Goal: Task Accomplishment & Management: Complete application form

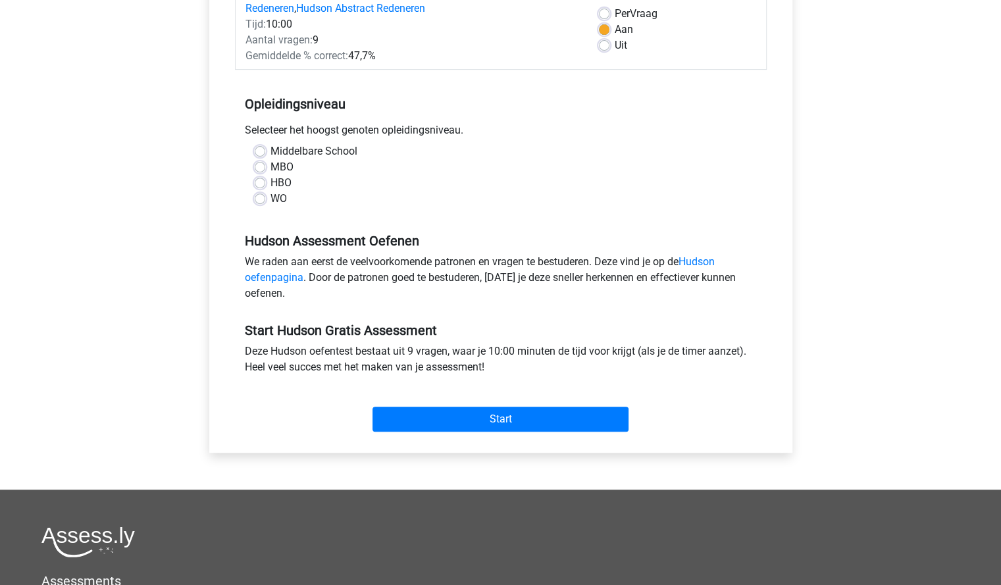
scroll to position [197, 0]
click at [271, 205] on label "WO" at bounding box center [279, 200] width 16 height 16
click at [265, 205] on input "WO" at bounding box center [260, 198] width 11 height 13
radio input "true"
click at [477, 403] on div "Start" at bounding box center [501, 409] width 532 height 46
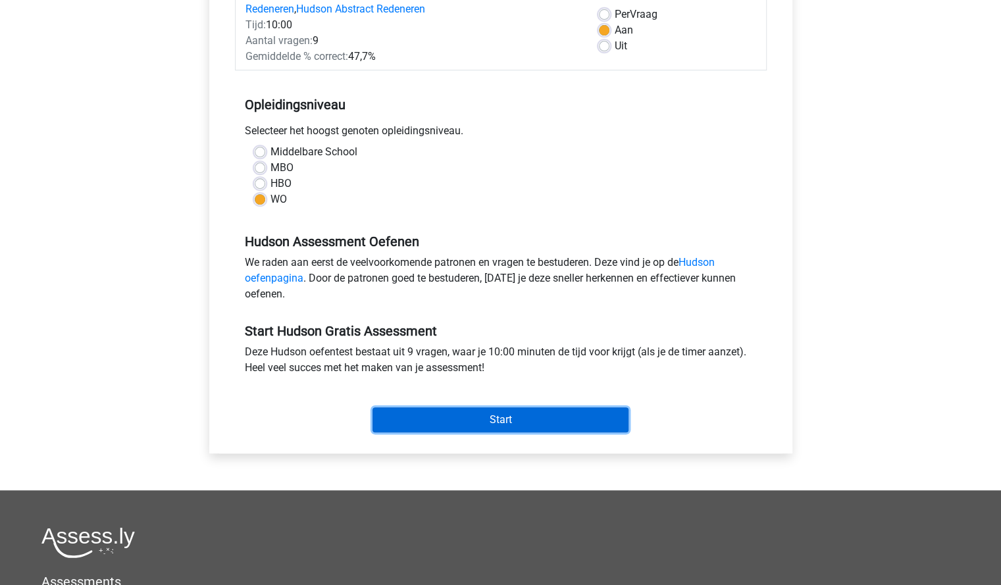
click at [488, 419] on input "Start" at bounding box center [501, 419] width 256 height 25
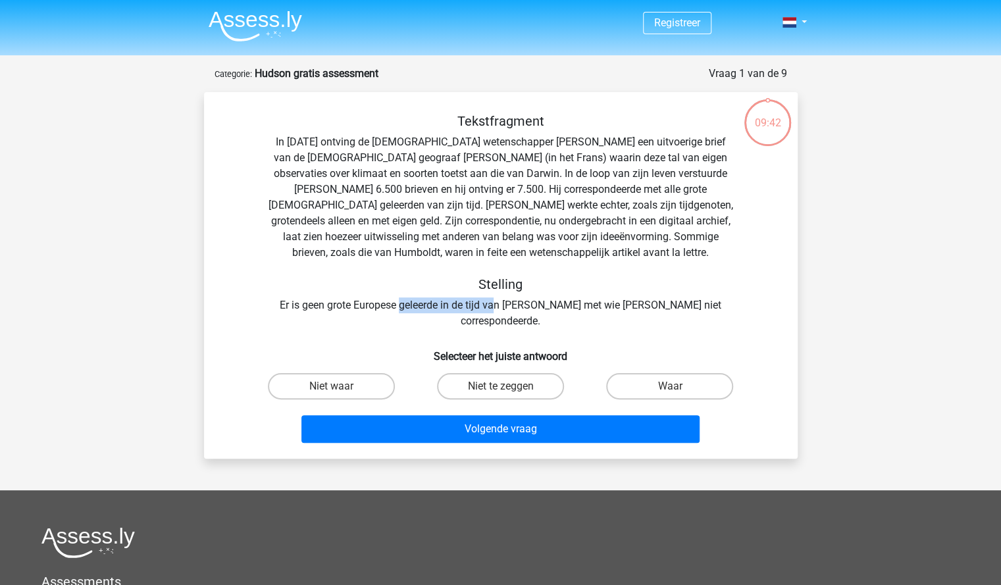
drag, startPoint x: 402, startPoint y: 303, endPoint x: 500, endPoint y: 305, distance: 98.8
click at [500, 305] on div "Tekstfragment In [DATE] ontving de [DEMOGRAPHIC_DATA] wetenschapper [PERSON_NAM…" at bounding box center [501, 221] width 552 height 216
click at [544, 305] on div "Tekstfragment In [DATE] ontving de [DEMOGRAPHIC_DATA] wetenschapper [PERSON_NAM…" at bounding box center [501, 221] width 552 height 216
click at [581, 308] on div "Tekstfragment In [DATE] ontving de [DEMOGRAPHIC_DATA] wetenschapper [PERSON_NAM…" at bounding box center [501, 221] width 552 height 216
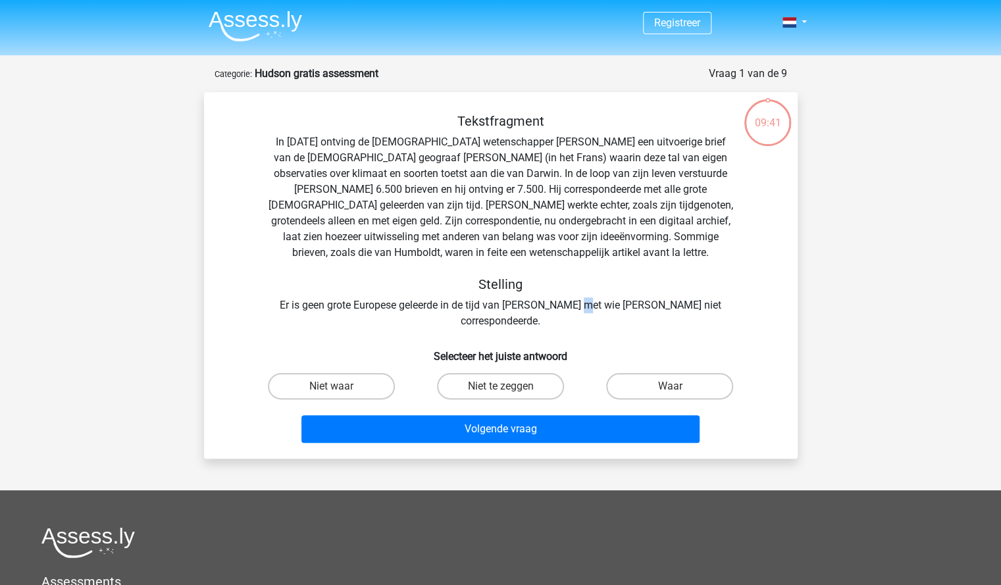
click at [581, 308] on div "Tekstfragment In [DATE] ontving de [DEMOGRAPHIC_DATA] wetenschapper [PERSON_NAM…" at bounding box center [501, 221] width 552 height 216
click at [604, 307] on div "Tekstfragment In [DATE] ontving de [DEMOGRAPHIC_DATA] wetenschapper [PERSON_NAM…" at bounding box center [501, 221] width 552 height 216
click at [573, 252] on div "Tekstfragment In [DATE] ontving de [DEMOGRAPHIC_DATA] wetenschapper [PERSON_NAM…" at bounding box center [501, 221] width 552 height 216
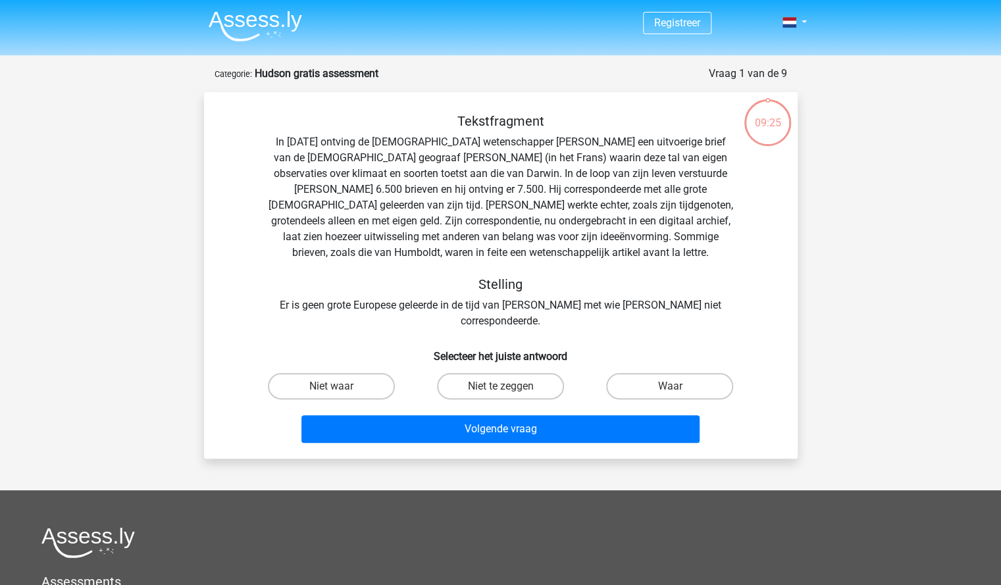
click at [334, 368] on div "Niet waar" at bounding box center [331, 386] width 169 height 37
click at [344, 373] on label "Niet waar" at bounding box center [331, 386] width 127 height 26
click at [340, 386] on input "Niet waar" at bounding box center [335, 390] width 9 height 9
radio input "true"
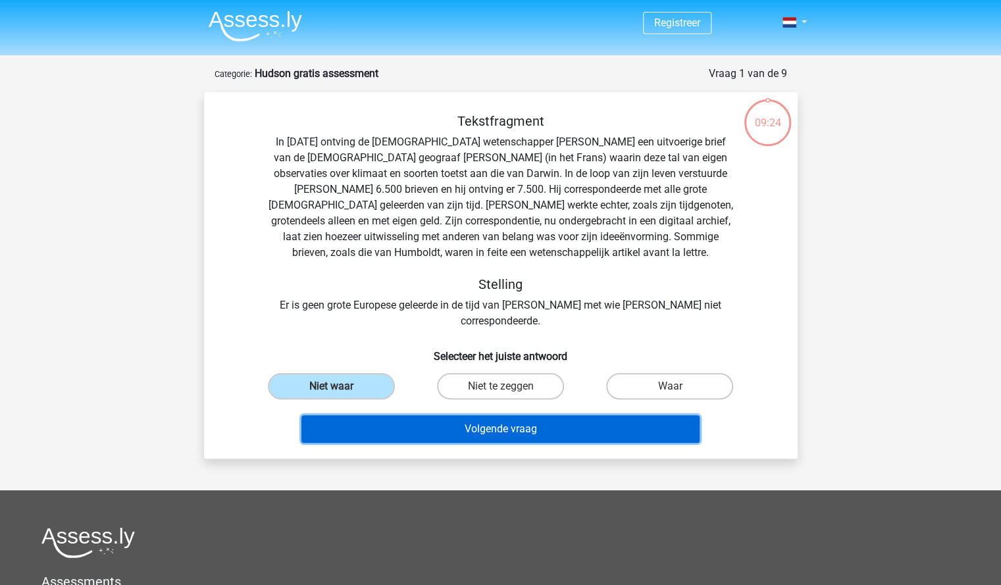
click at [490, 415] on button "Volgende vraag" at bounding box center [501, 429] width 398 height 28
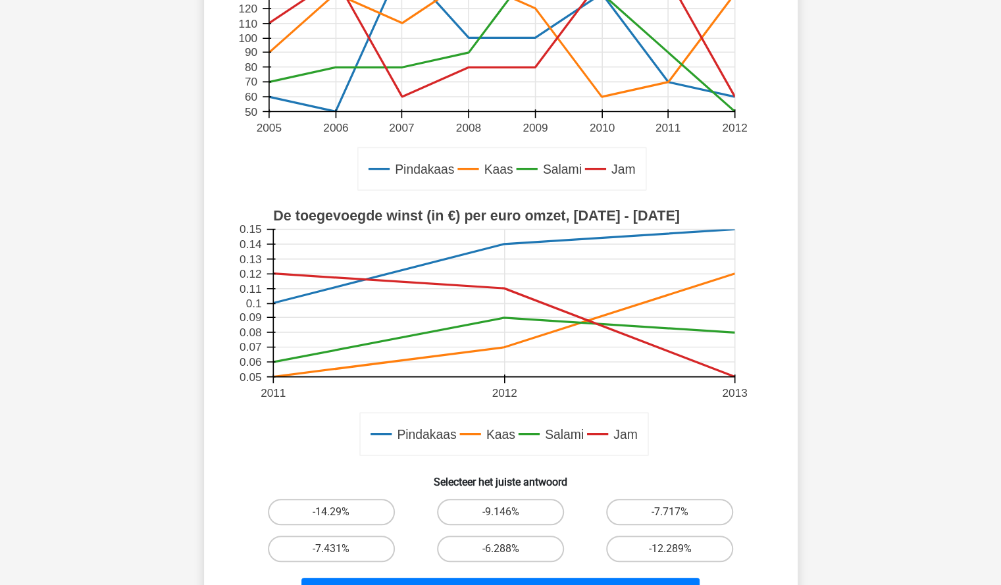
scroll to position [219, 0]
click at [330, 502] on label "-14.29%" at bounding box center [331, 511] width 127 height 26
click at [331, 512] on input "-14.29%" at bounding box center [335, 516] width 9 height 9
radio input "true"
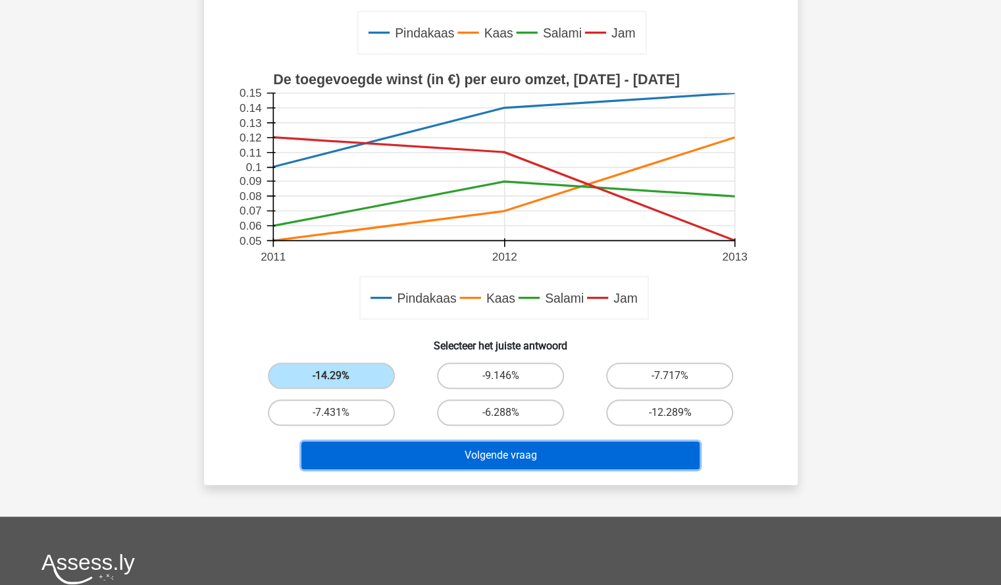
click at [512, 461] on button "Volgende vraag" at bounding box center [501, 456] width 398 height 28
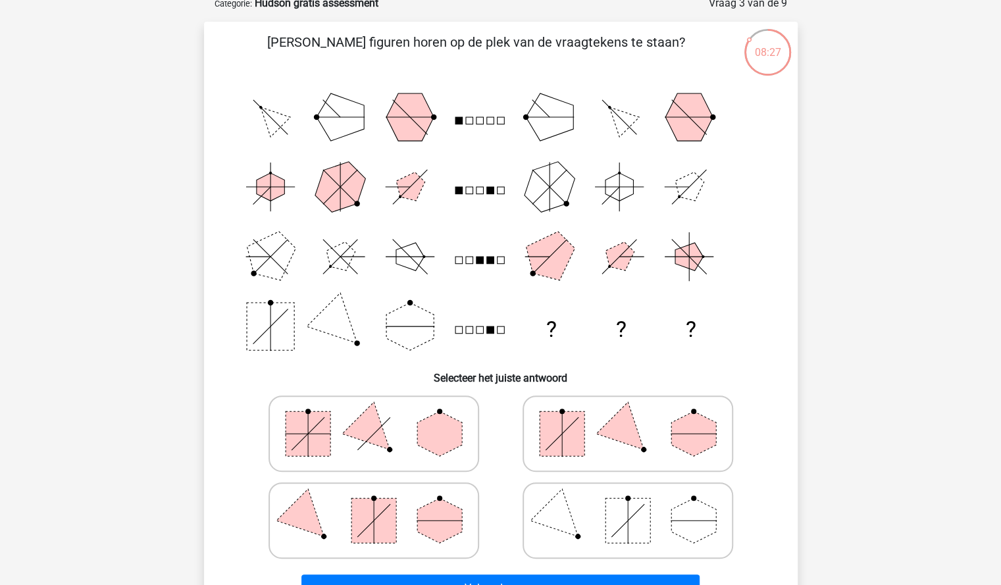
scroll to position [71, 0]
